Goal: Transaction & Acquisition: Purchase product/service

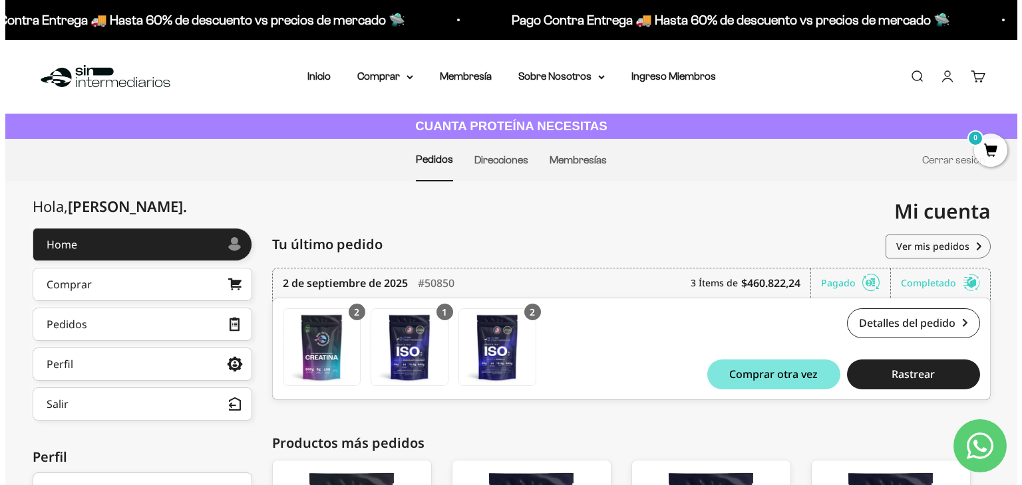
scroll to position [238, 0]
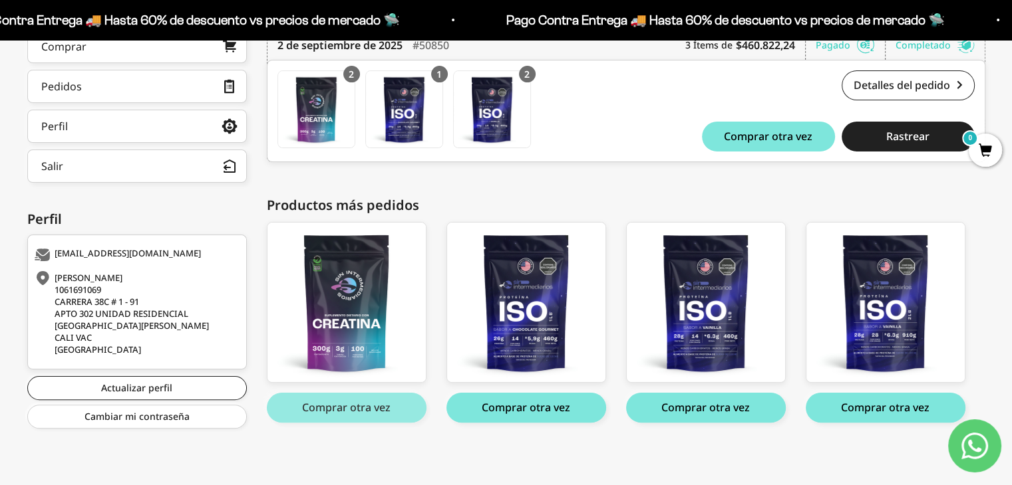
click at [372, 414] on button "Comprar otra vez" at bounding box center [347, 408] width 160 height 30
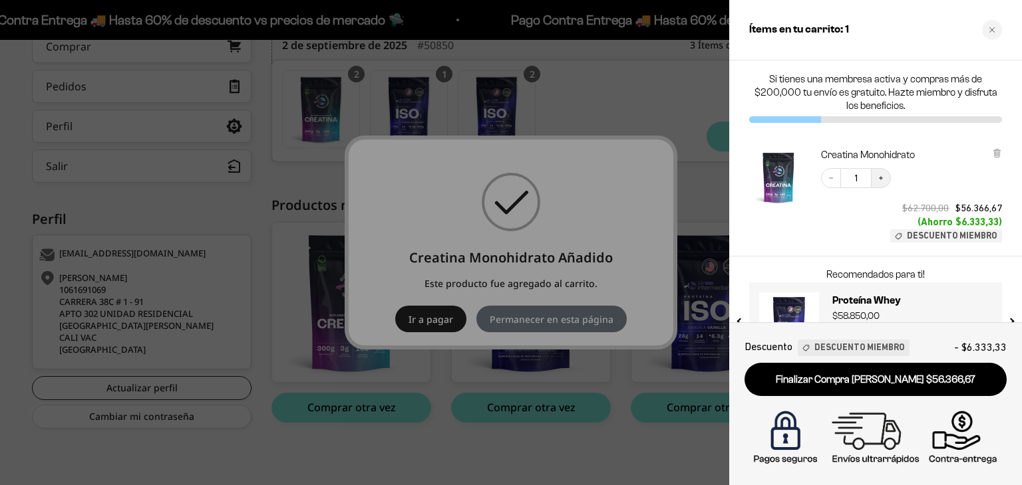
click at [881, 176] on icon "Increase quantity" at bounding box center [881, 178] width 8 height 8
click at [291, 446] on div at bounding box center [511, 242] width 1022 height 485
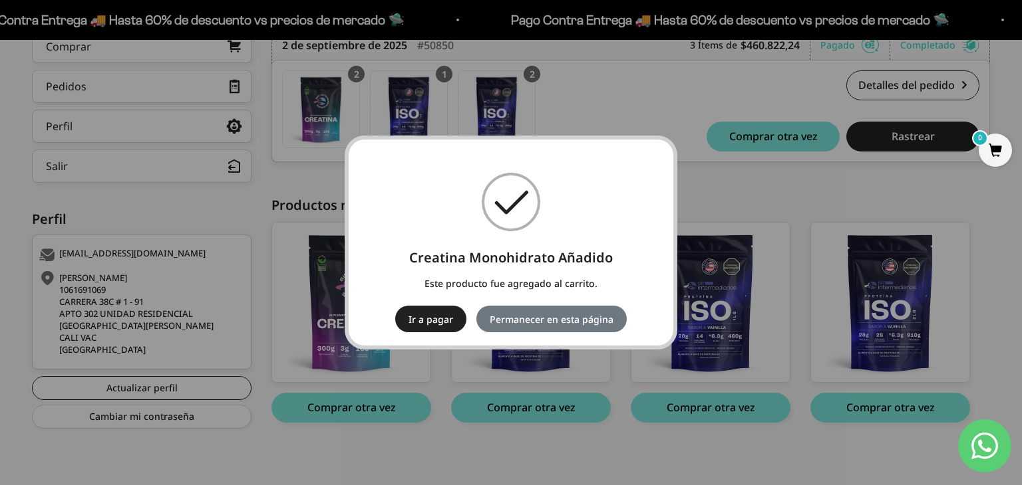
click at [999, 149] on span "0" at bounding box center [994, 150] width 33 height 33
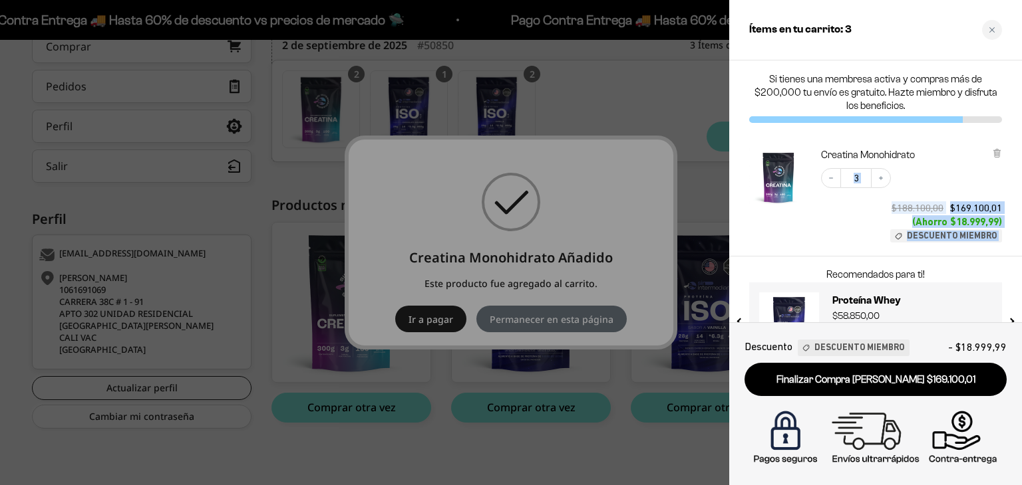
drag, startPoint x: 827, startPoint y: 281, endPoint x: 827, endPoint y: 208, distance: 73.2
click at [827, 208] on div "Si tienes una membresa activa y compras más de $200,000 tu envío es gratuito. H…" at bounding box center [875, 192] width 293 height 262
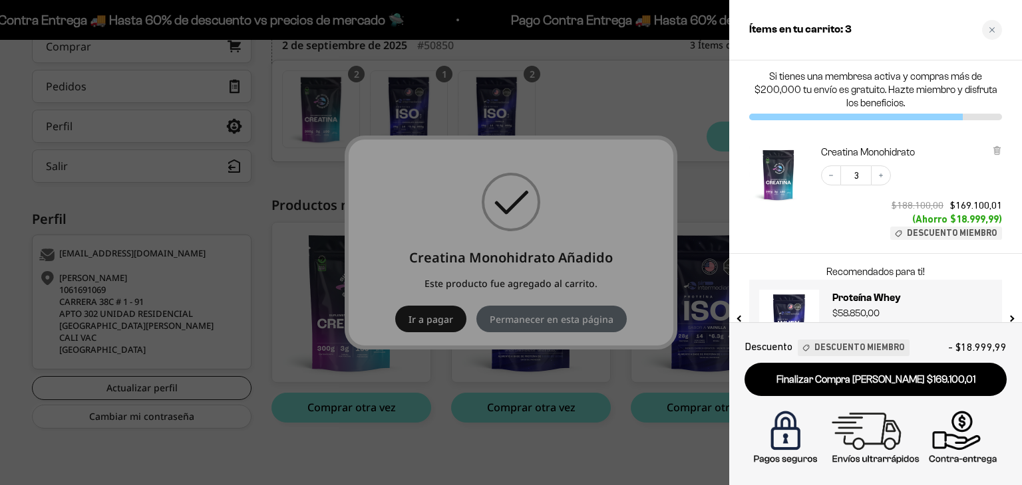
click at [809, 238] on div "Decrease quantity 3 Increase quantity $188.100,00 $169.100,01 (Ahorro $18.999,9…" at bounding box center [904, 196] width 194 height 88
click at [893, 295] on h3 "Proteína Whey" at bounding box center [912, 298] width 160 height 16
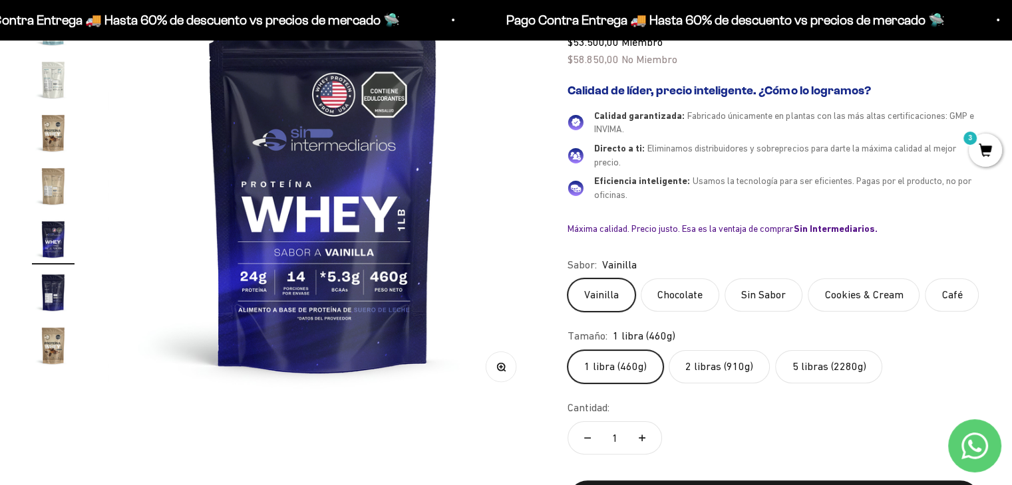
scroll to position [194, 0]
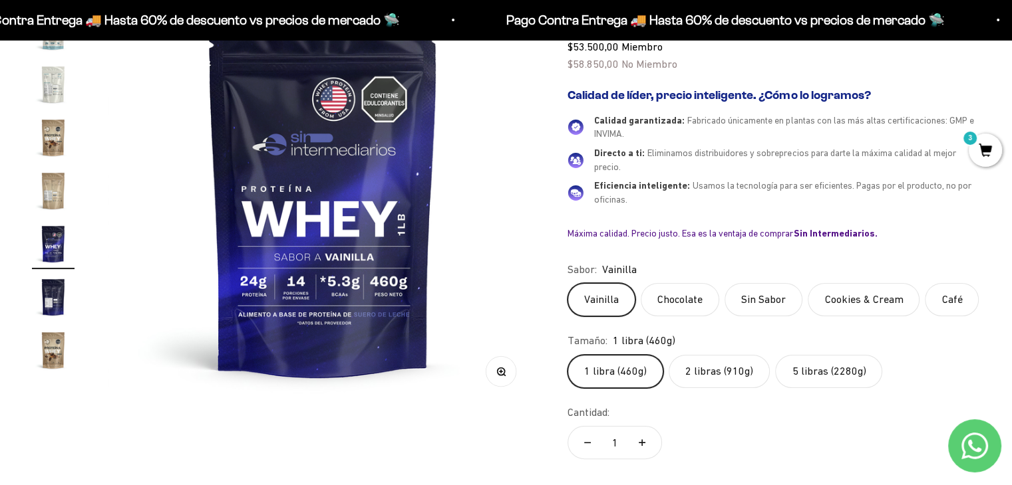
drag, startPoint x: 1018, startPoint y: 44, endPoint x: 1021, endPoint y: 66, distance: 22.1
click at [736, 373] on label "2 libras (910g)" at bounding box center [718, 371] width 101 height 33
click at [567, 355] on input "2 libras (910g)" at bounding box center [567, 354] width 1 height 1
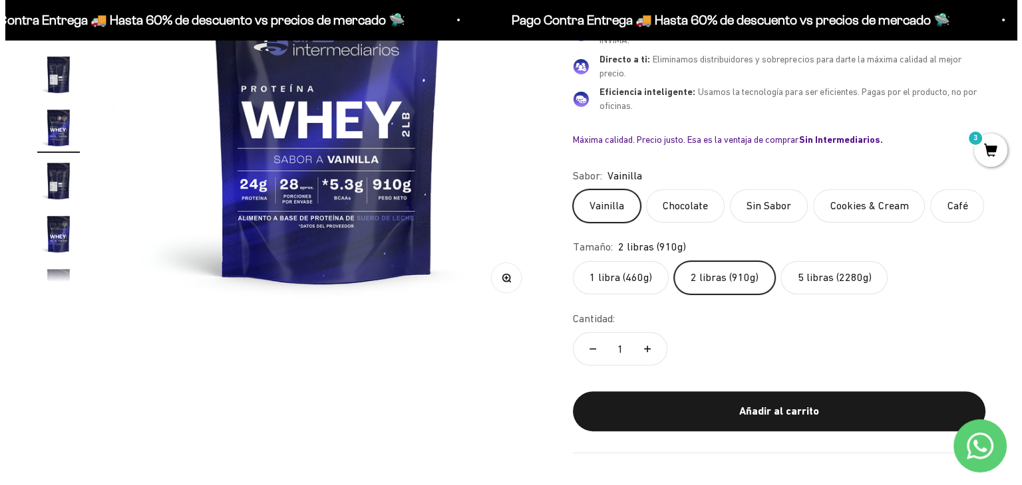
scroll to position [279, 0]
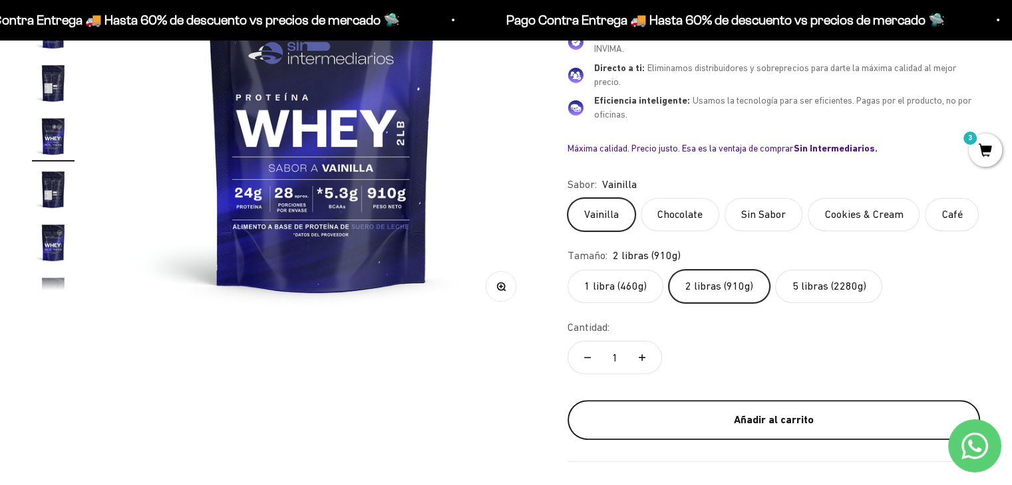
click at [685, 412] on div "Añadir al carrito" at bounding box center [773, 420] width 359 height 17
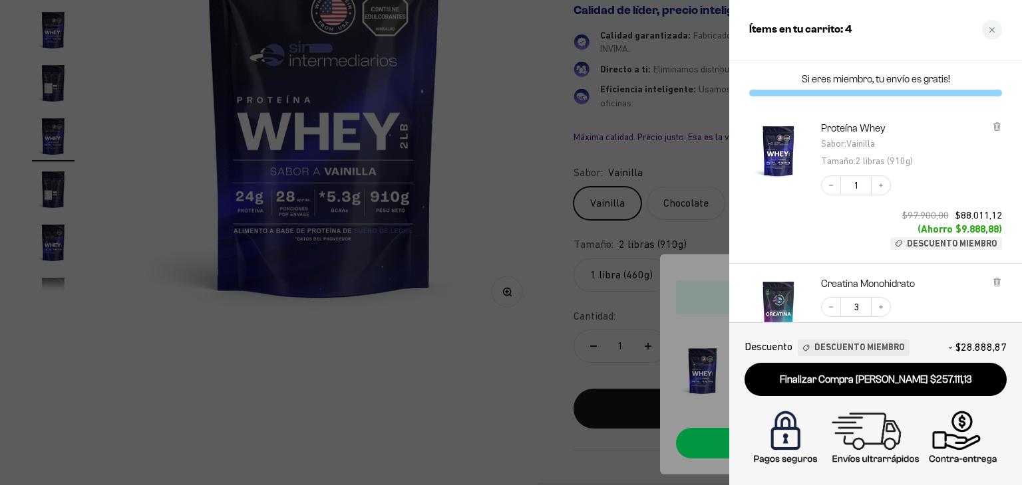
click at [473, 354] on div at bounding box center [511, 242] width 1022 height 485
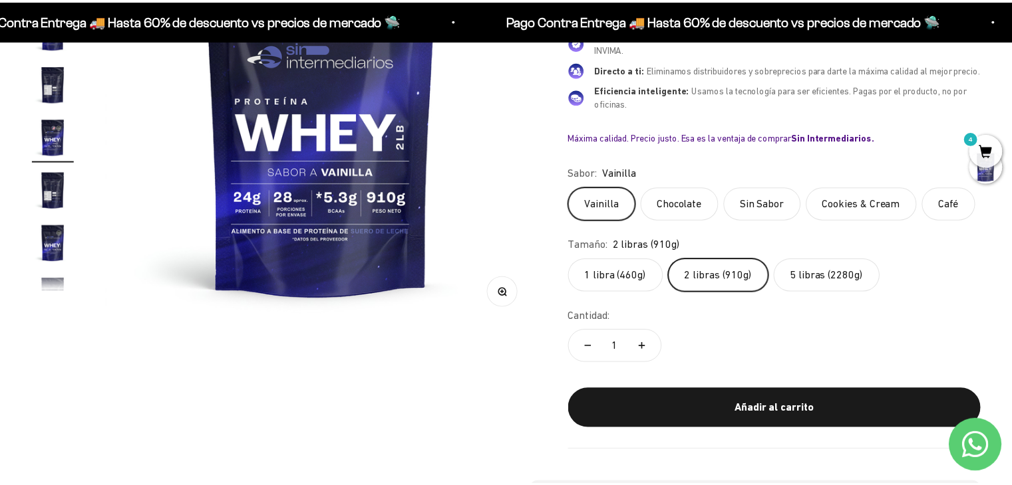
scroll to position [0, 2225]
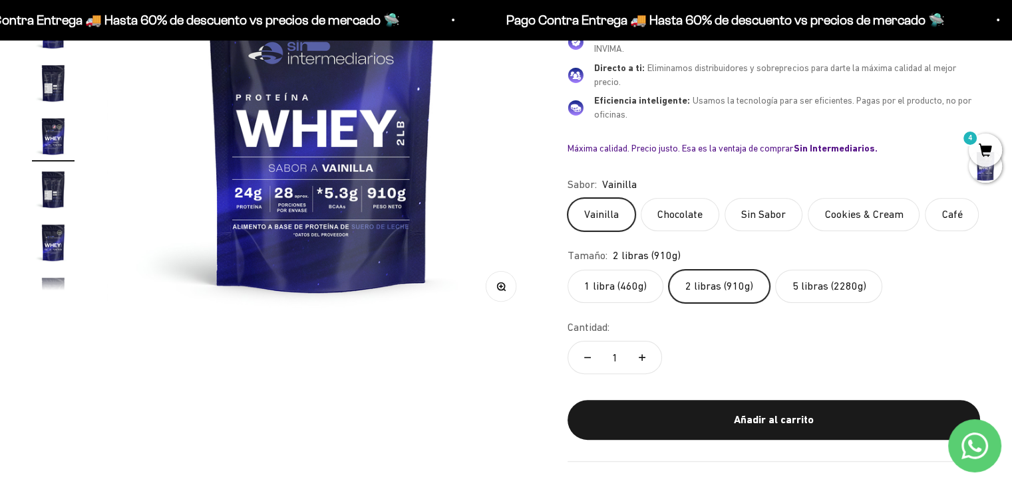
click at [839, 283] on label "5 libras (2280g)" at bounding box center [828, 286] width 107 height 33
click at [567, 270] on input "5 libras (2280g)" at bounding box center [567, 269] width 1 height 1
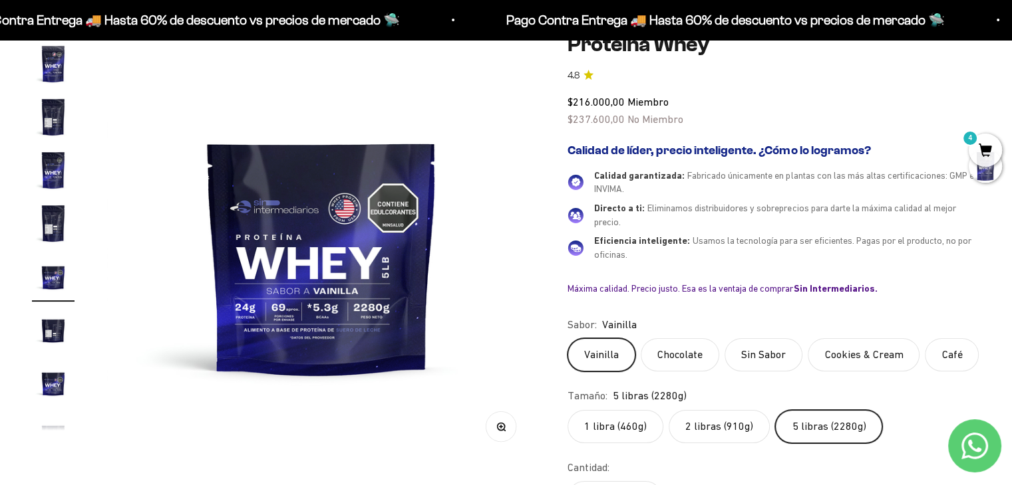
scroll to position [149, 0]
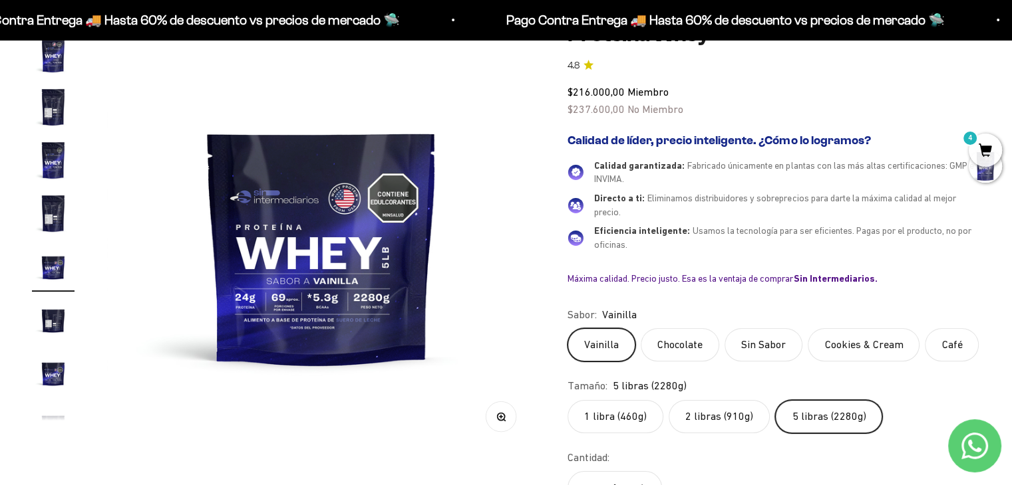
click at [733, 416] on label "2 libras (910g)" at bounding box center [718, 416] width 101 height 33
click at [567, 400] on input "2 libras (910g)" at bounding box center [567, 400] width 1 height 1
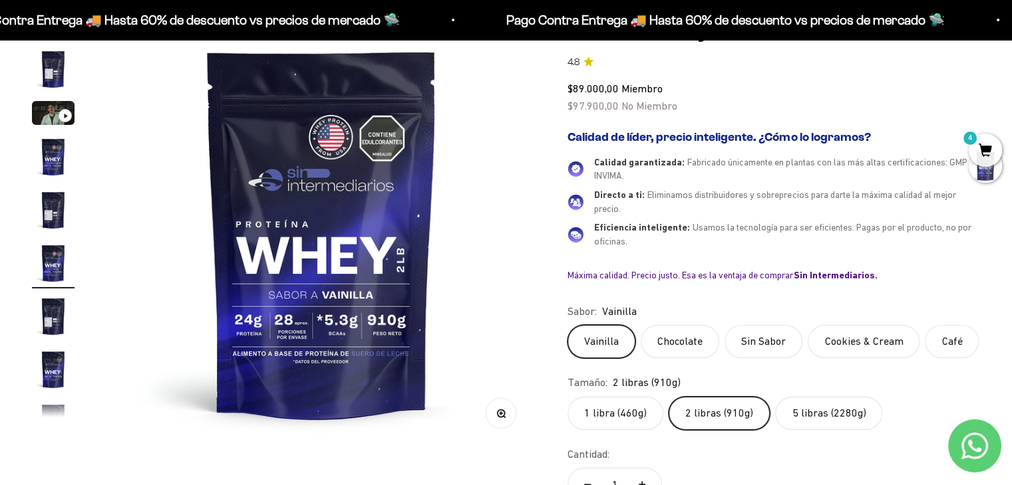
scroll to position [157, 0]
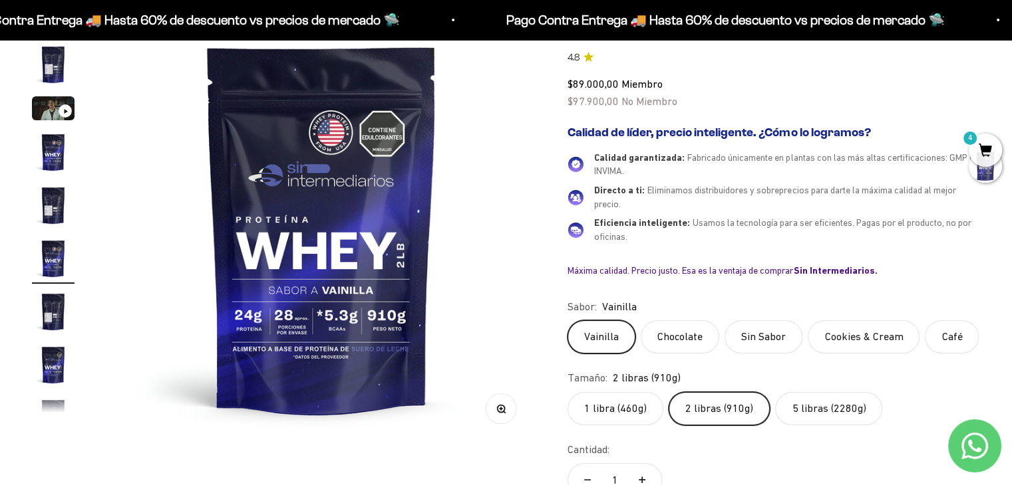
click at [803, 409] on label "5 libras (2280g)" at bounding box center [828, 408] width 107 height 33
click at [567, 392] on input "5 libras (2280g)" at bounding box center [567, 392] width 1 height 1
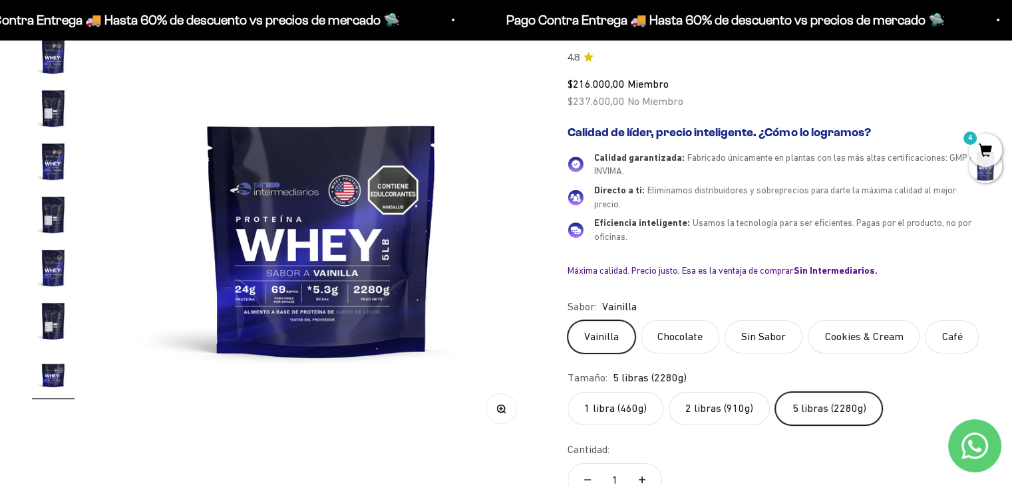
scroll to position [237, 0]
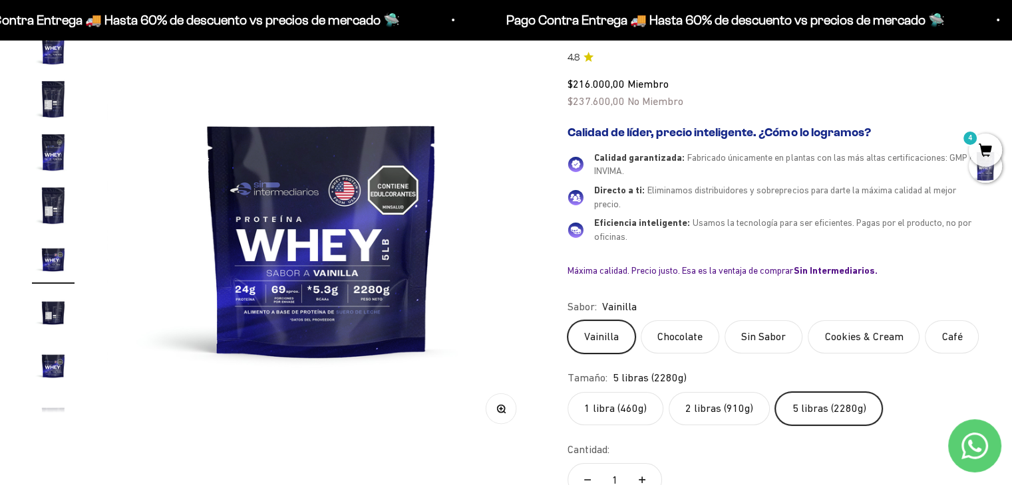
click at [724, 408] on label "2 libras (910g)" at bounding box center [718, 408] width 101 height 33
click at [567, 392] on input "2 libras (910g)" at bounding box center [567, 392] width 1 height 1
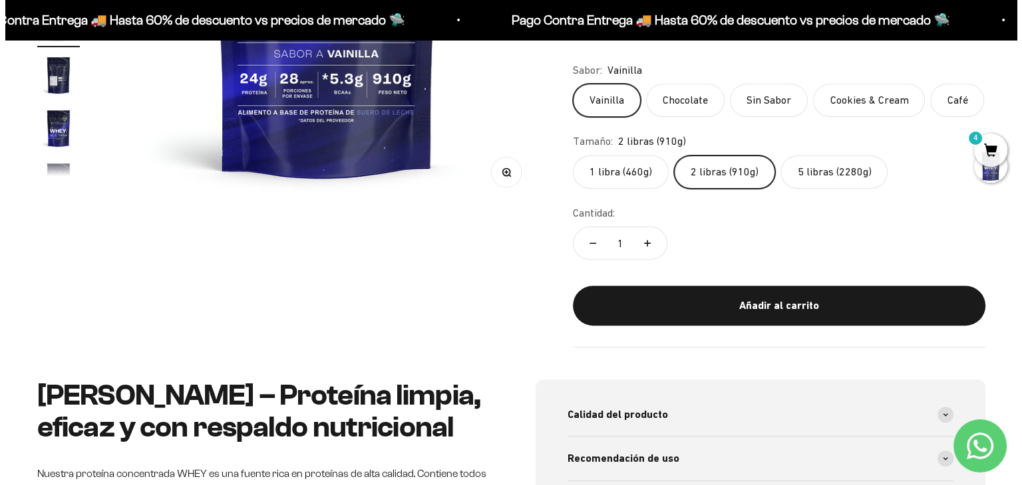
scroll to position [384, 0]
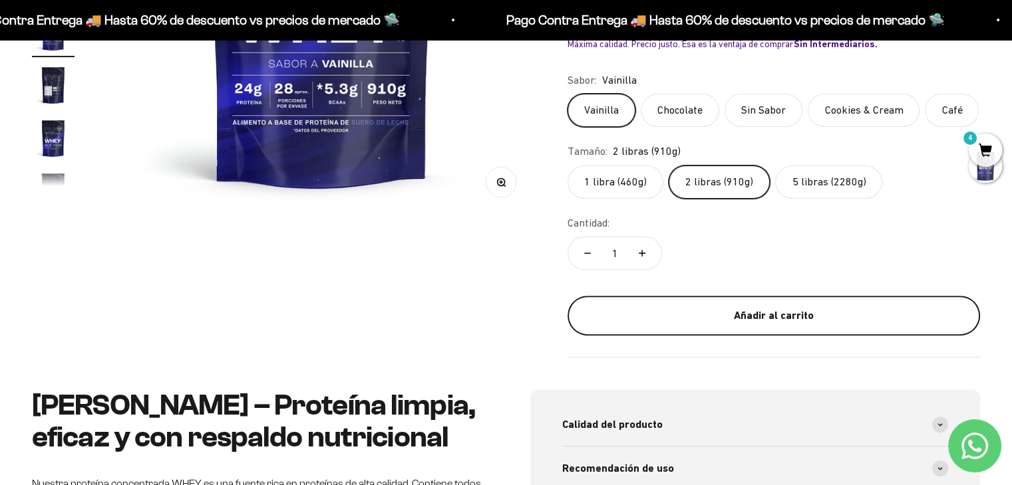
click at [735, 319] on div "Añadir al carrito" at bounding box center [773, 315] width 359 height 17
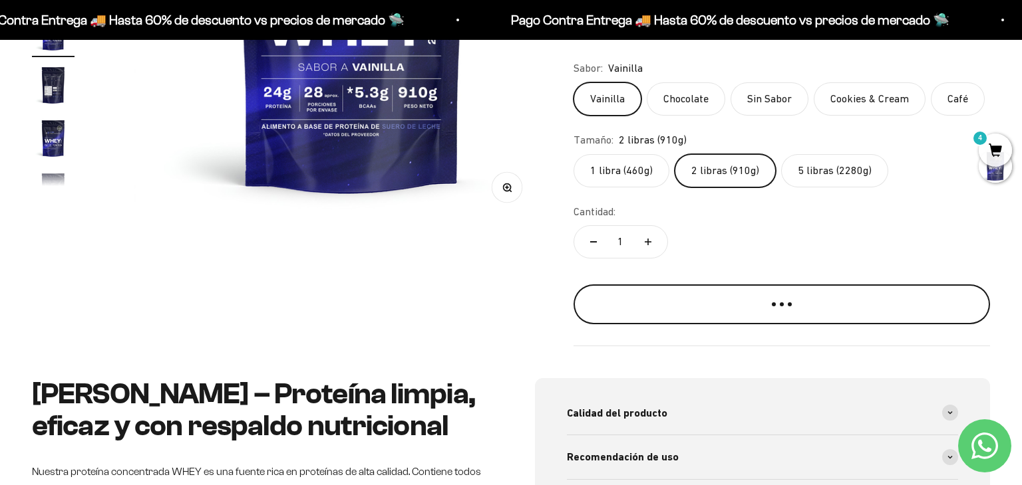
scroll to position [0, 2253]
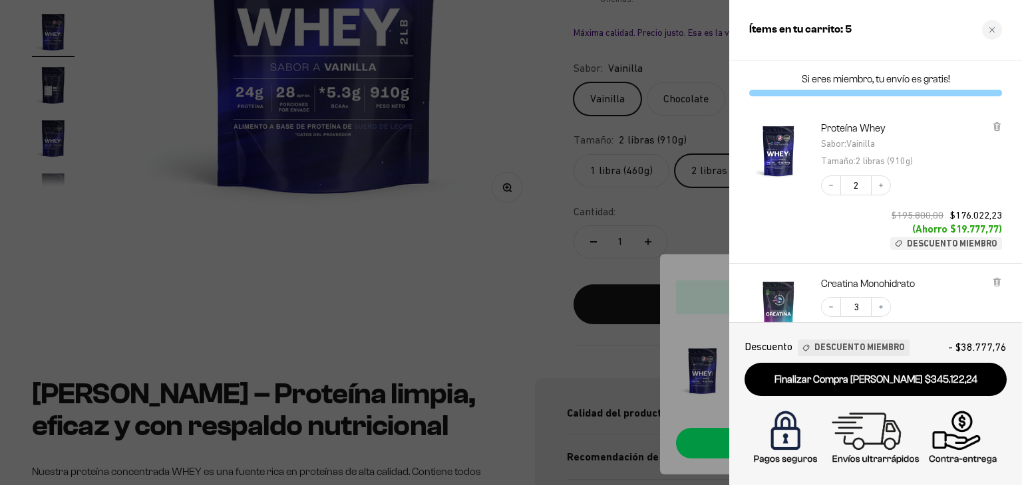
click at [812, 243] on div "Decrease quantity 2 Increase quantity $195.800,00 $176.022,23 (Ahorro $19.777,7…" at bounding box center [904, 206] width 194 height 88
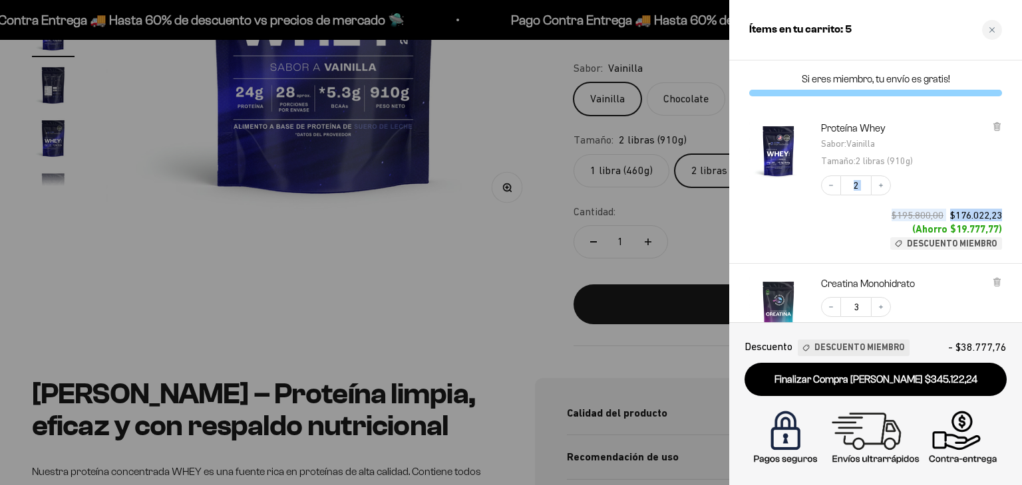
drag, startPoint x: 1020, startPoint y: 120, endPoint x: 1021, endPoint y: 184, distance: 63.8
click at [1011, 184] on div "Proteína Whey Sabor : [PERSON_NAME] : 2 libras (910g) Decrease quantity 2 Incre…" at bounding box center [875, 186] width 293 height 156
click at [931, 293] on div "Decrease quantity 3 Increase quantity $188.100,00 $169.100,01 (Ahorro $18.999,9…" at bounding box center [904, 328] width 194 height 88
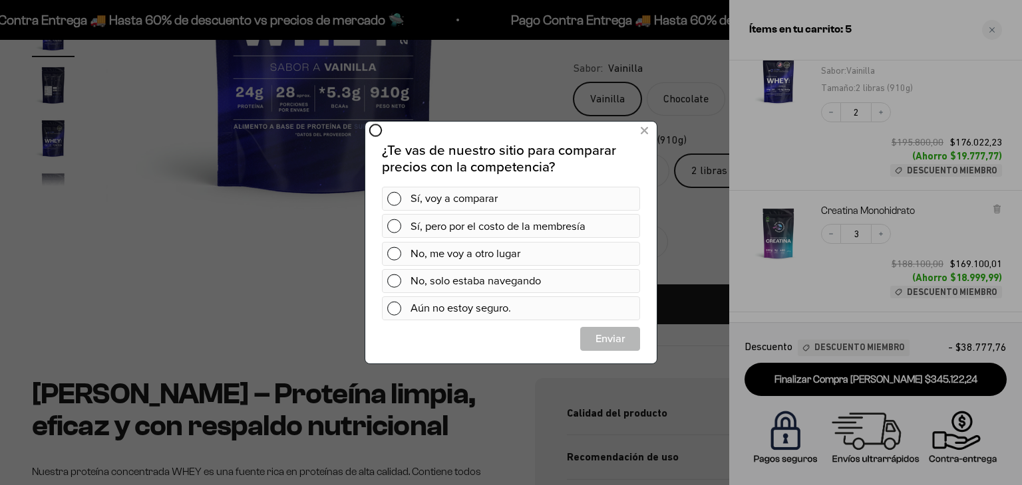
scroll to position [0, 0]
click at [642, 130] on icon at bounding box center [643, 131] width 7 height 18
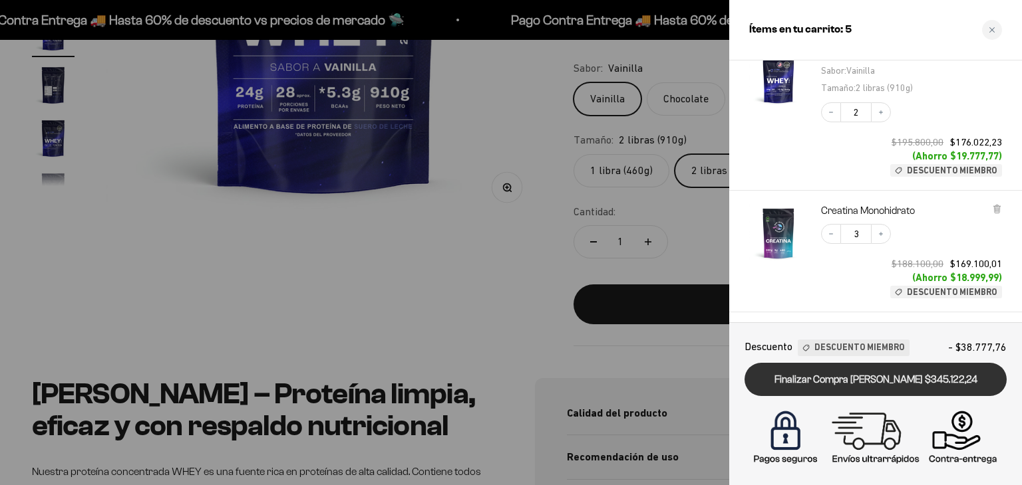
click at [851, 376] on link "Finalizar Compra [PERSON_NAME] $345.122,24" at bounding box center [875, 380] width 262 height 34
